Goal: Find specific page/section: Find specific page/section

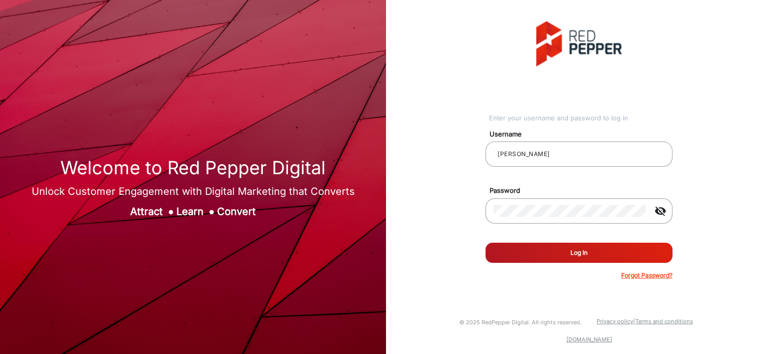
click at [587, 206] on button "Log In" at bounding box center [579, 252] width 187 height 20
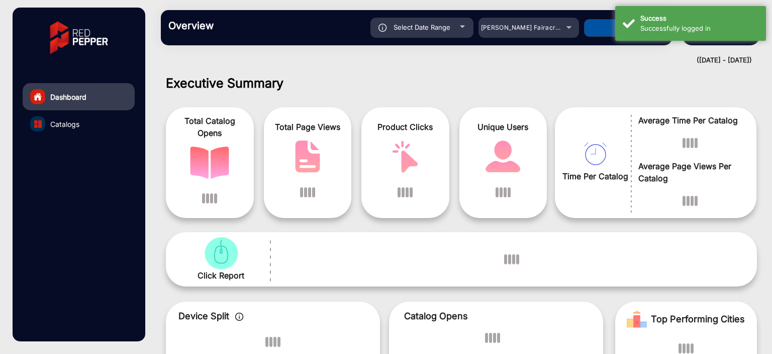
scroll to position [8, 0]
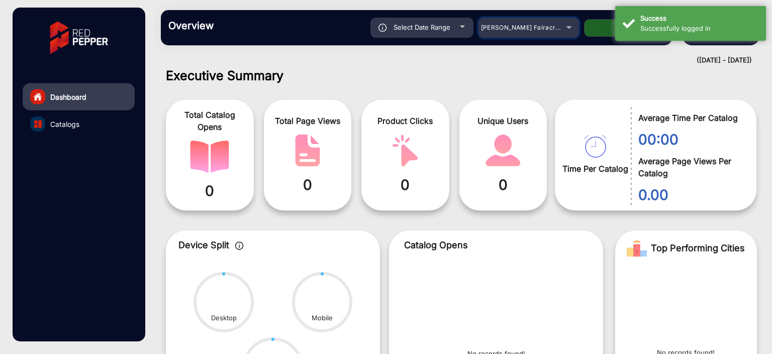
click at [551, 34] on mat-select "[PERSON_NAME] Fairacre Farms" at bounding box center [529, 28] width 101 height 20
click at [551, 32] on div "[PERSON_NAME] Fairacre Farms" at bounding box center [521, 28] width 80 height 12
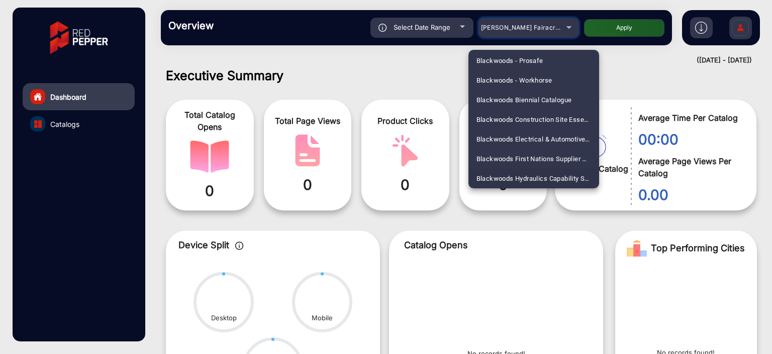
scroll to position [493, 0]
click at [538, 31] on div at bounding box center [386, 177] width 772 height 354
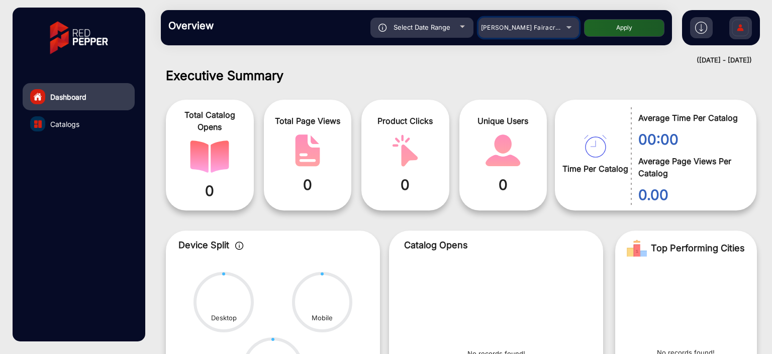
click at [539, 31] on span "[PERSON_NAME] Fairacre Farms" at bounding box center [531, 28] width 100 height 8
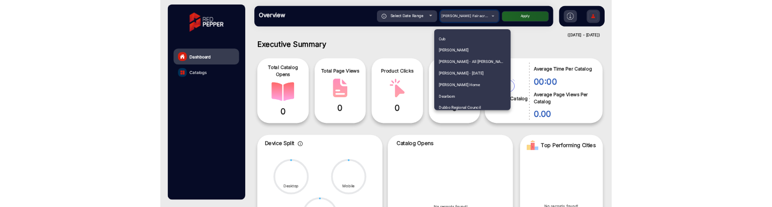
scroll to position [1012, 0]
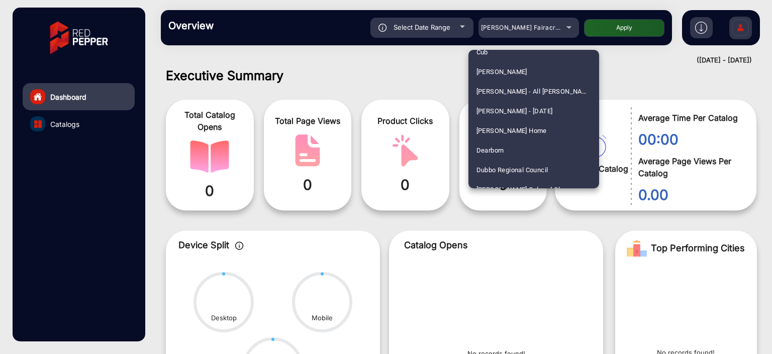
click at [436, 74] on div at bounding box center [386, 177] width 772 height 354
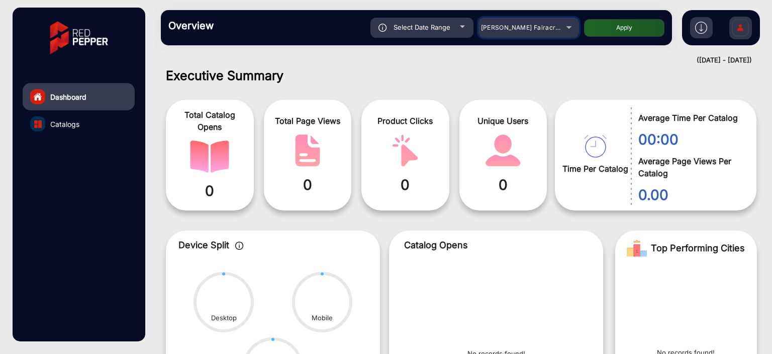
click at [563, 24] on div "[PERSON_NAME] Fairacre Farms" at bounding box center [529, 28] width 101 height 12
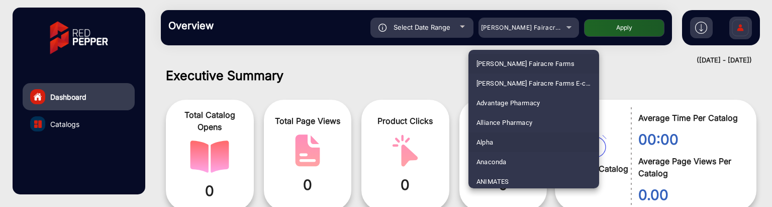
scroll to position [50, 0]
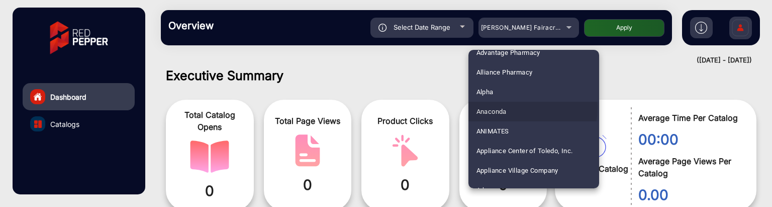
click at [514, 107] on mat-option "Anaconda" at bounding box center [534, 112] width 131 height 20
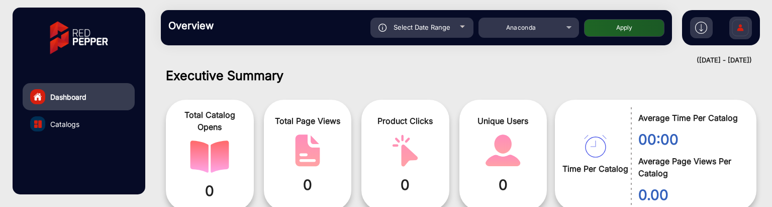
click at [595, 29] on button "Apply" at bounding box center [624, 28] width 80 height 18
type input "[DATE]"
